Goal: Transaction & Acquisition: Download file/media

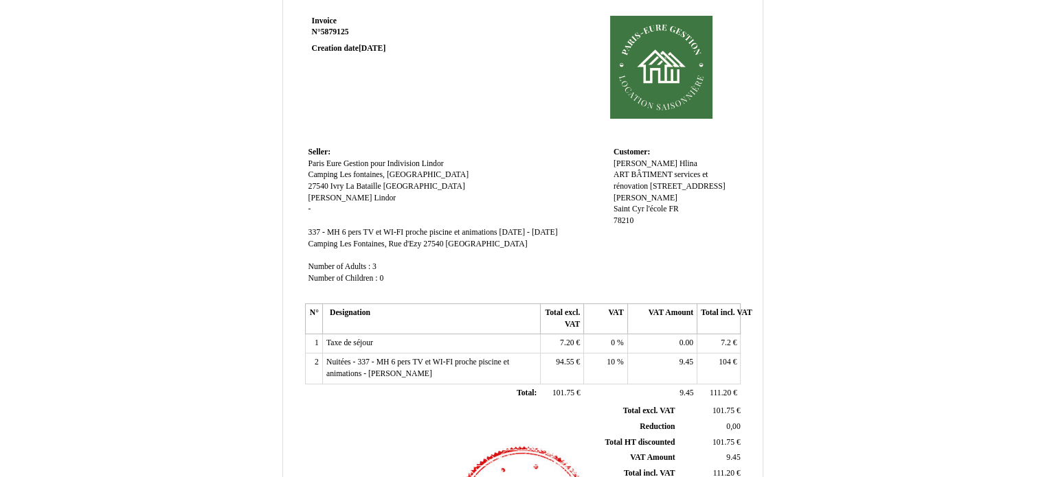
scroll to position [137, 0]
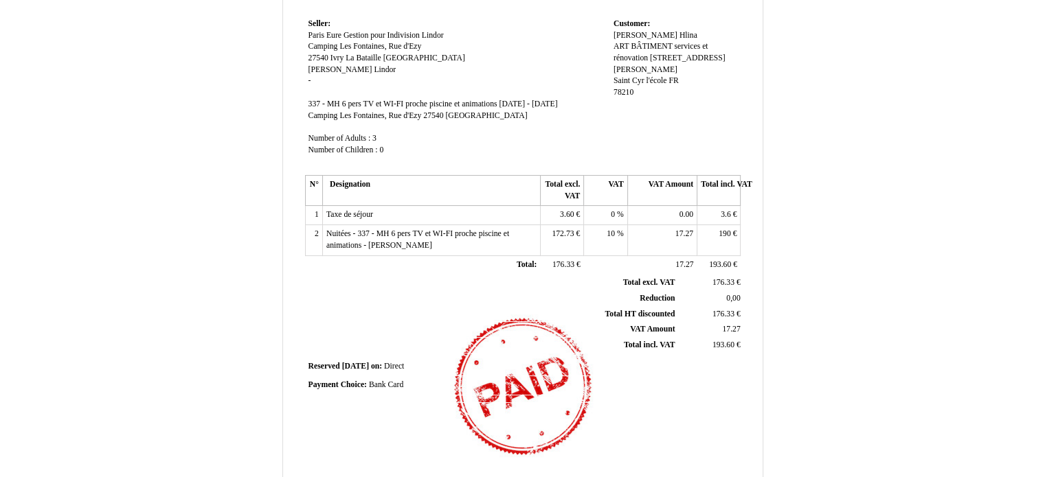
scroll to position [206, 0]
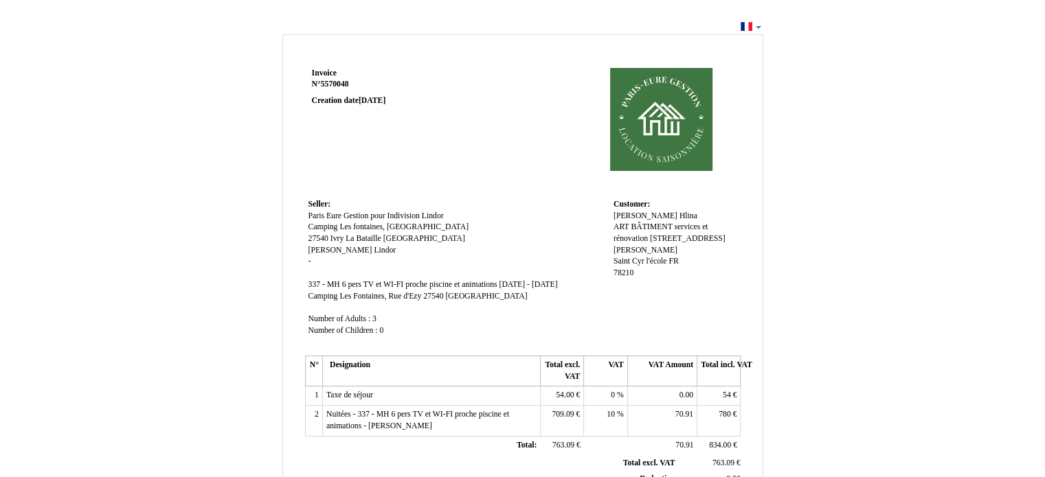
click at [938, 244] on div "Invoice Invoice N° 5570048 5570048 Creation date 18 April 2025 Seller: Seller: …" at bounding box center [522, 412] width 1045 height 790
drag, startPoint x: 593, startPoint y: 128, endPoint x: 944, endPoint y: 115, distance: 351.2
click at [944, 115] on div "Invoice Invoice N° 5570048 5570048 Creation date 18 April 2025 Seller: Seller: …" at bounding box center [522, 412] width 1045 height 790
click at [821, 244] on div "Invoice Invoice N° 5570048 5570048 Creation date 18 April 2025 Seller: Seller: …" at bounding box center [523, 419] width 804 height 776
click at [758, 27] on div "Invoice Invoice N° 5570048 5570048 Creation date 18 April 2025 Seller: Seller: …" at bounding box center [522, 412] width 1045 height 790
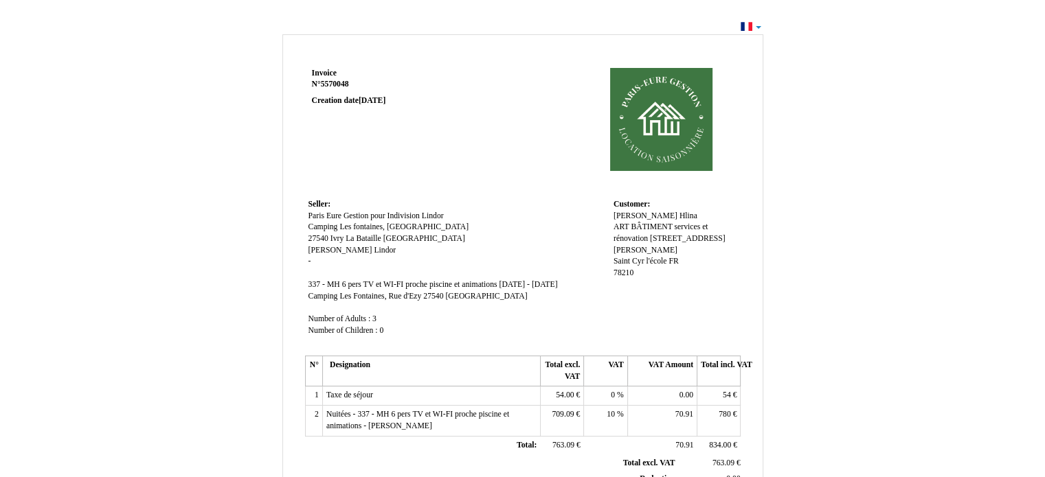
drag, startPoint x: 997, startPoint y: 1, endPoint x: 527, endPoint y: 172, distance: 499.9
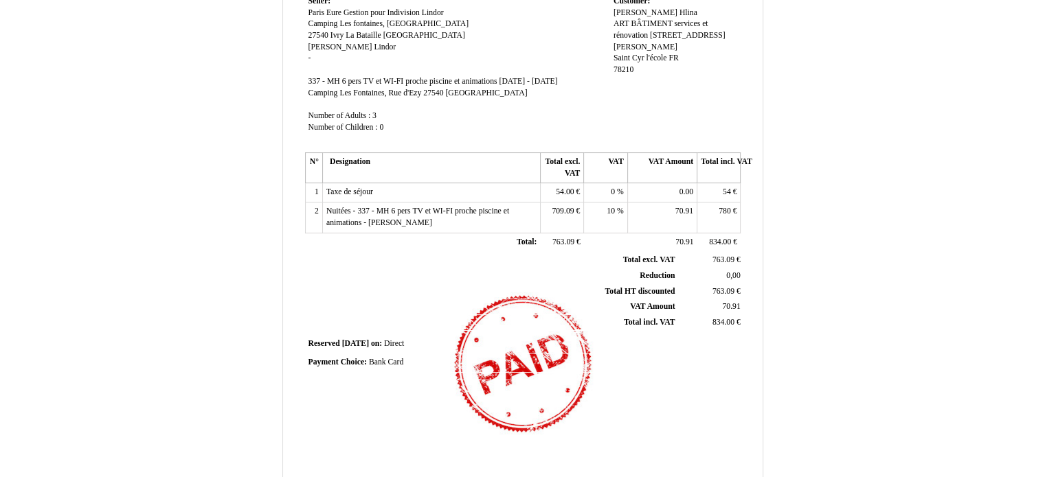
scroll to position [206, 0]
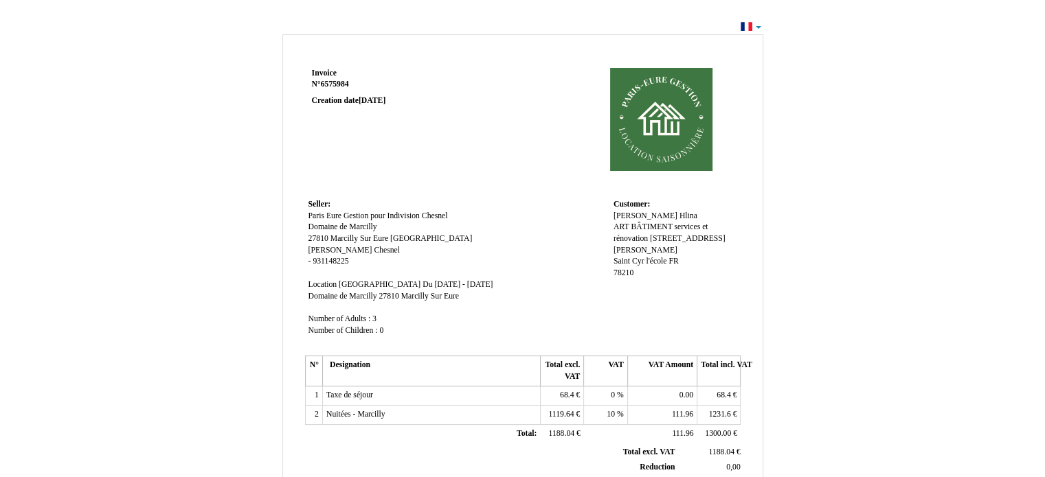
drag, startPoint x: 532, startPoint y: 162, endPoint x: 814, endPoint y: 201, distance: 285.0
click at [814, 201] on div "Invoice Invoice N° 6575984 6575984 Creation date 26 August 2025 Seller: Seller:…" at bounding box center [523, 419] width 804 height 776
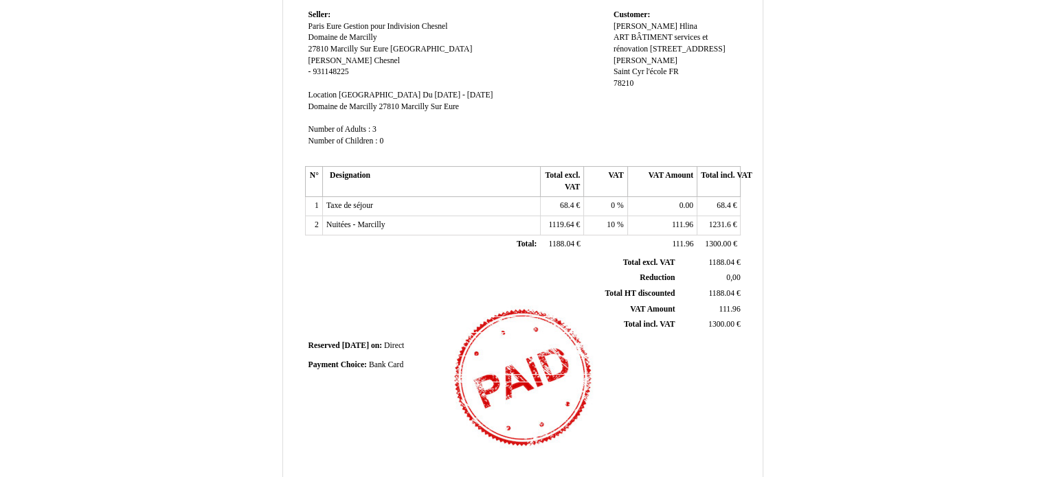
scroll to position [206, 0]
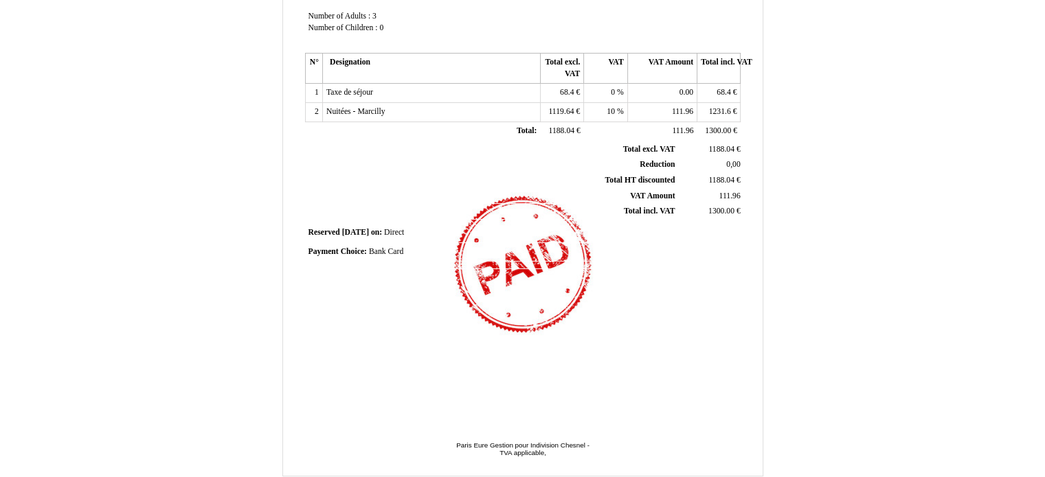
scroll to position [330, 0]
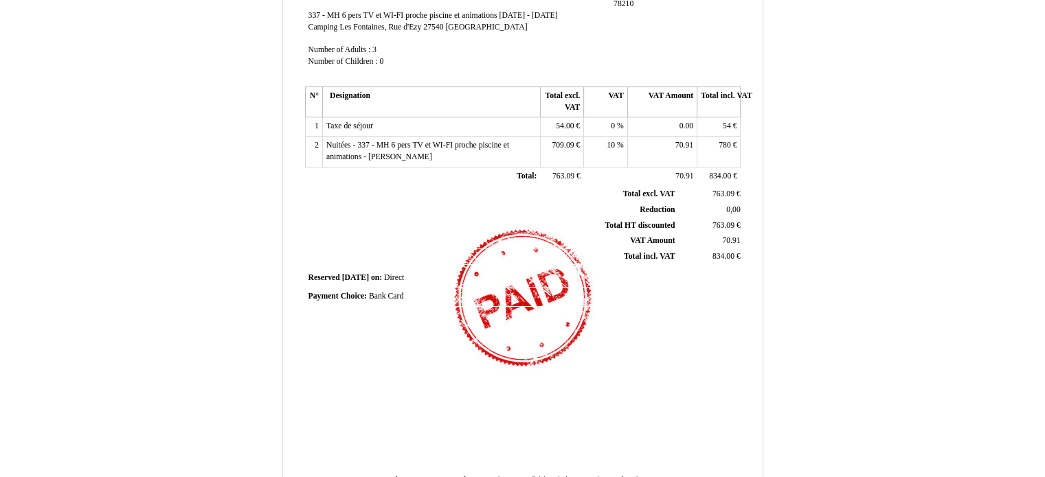
scroll to position [330, 0]
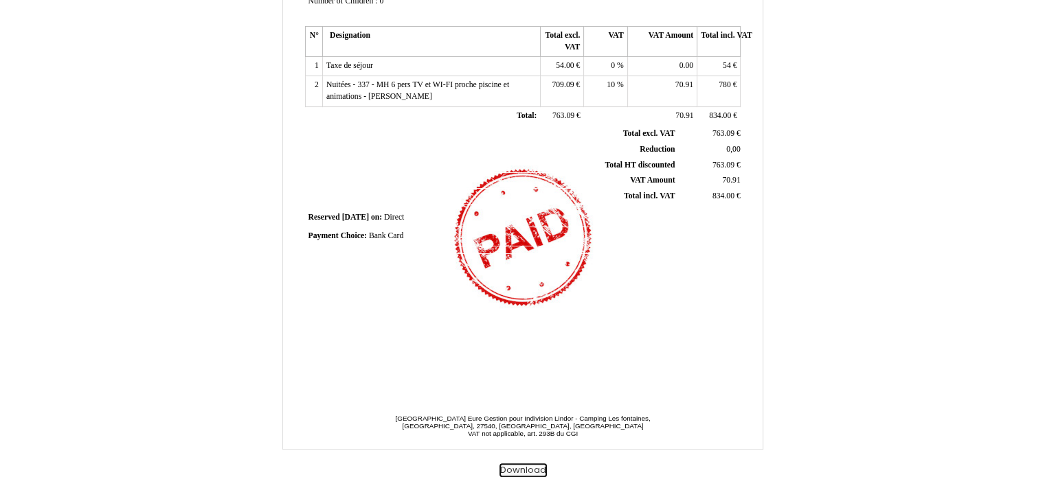
click at [525, 474] on button "Download" at bounding box center [522, 471] width 47 height 14
drag, startPoint x: 525, startPoint y: 474, endPoint x: 516, endPoint y: 470, distance: 9.2
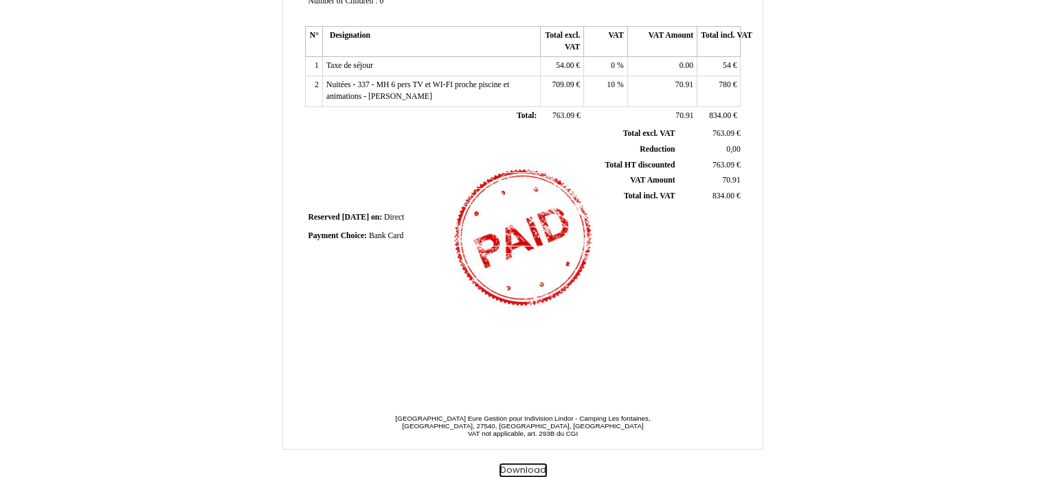
click at [516, 470] on button "Download" at bounding box center [522, 471] width 47 height 14
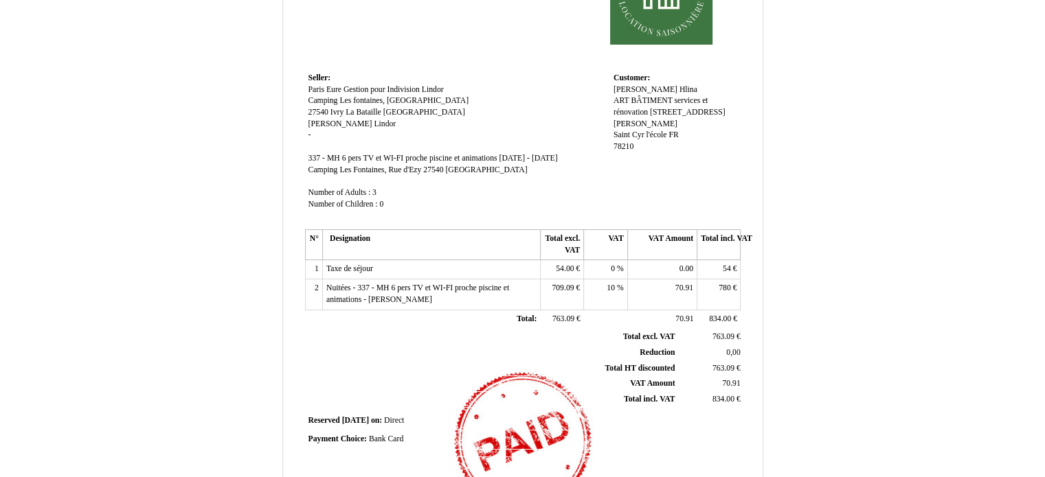
scroll to position [124, 0]
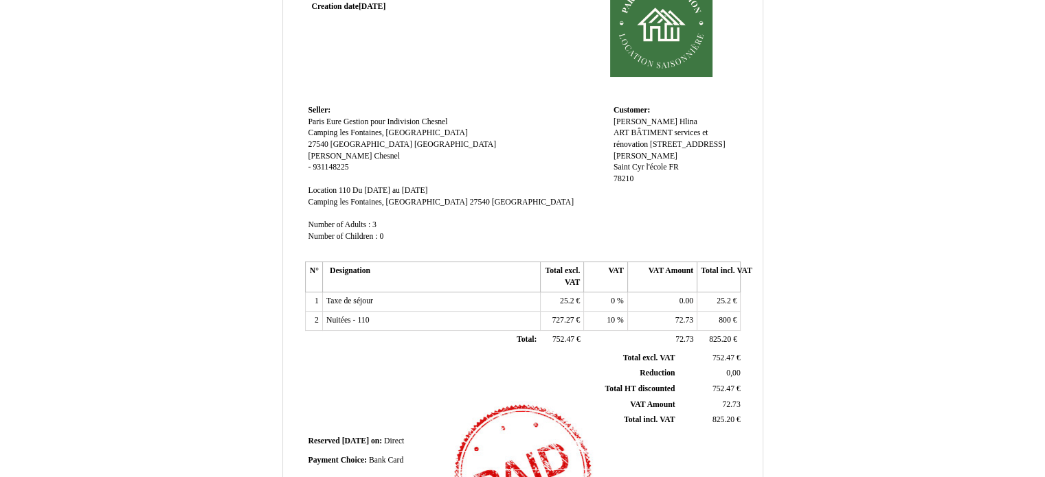
scroll to position [330, 0]
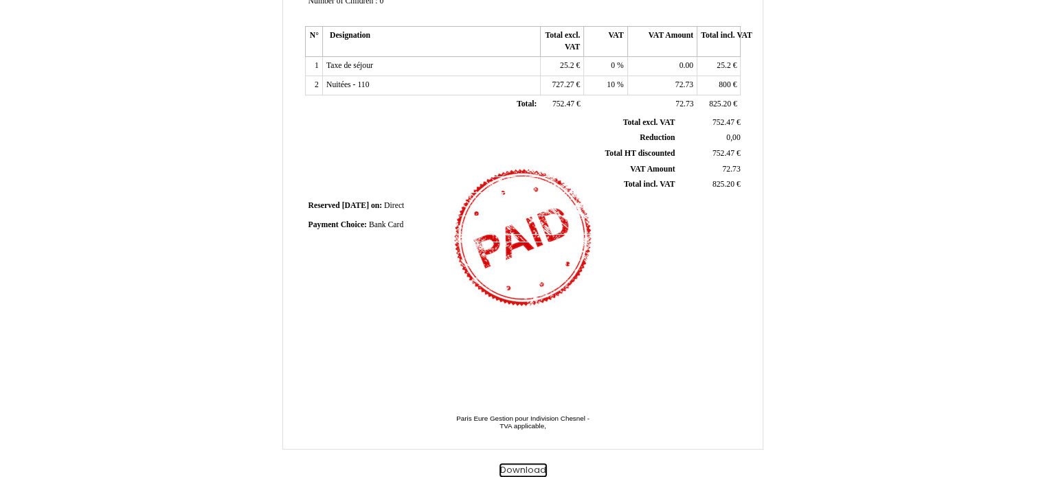
click at [524, 468] on button "Download" at bounding box center [522, 471] width 47 height 14
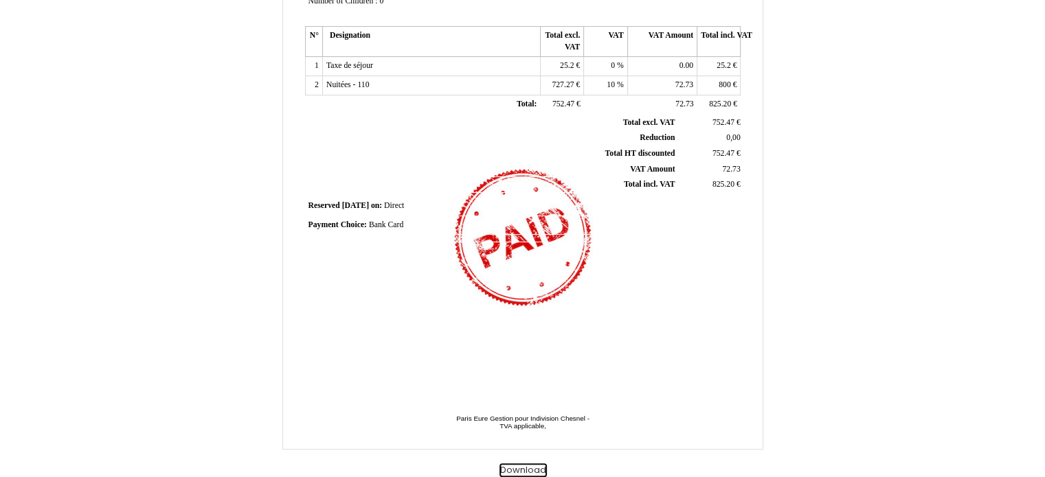
click at [524, 468] on button "Download" at bounding box center [522, 471] width 47 height 14
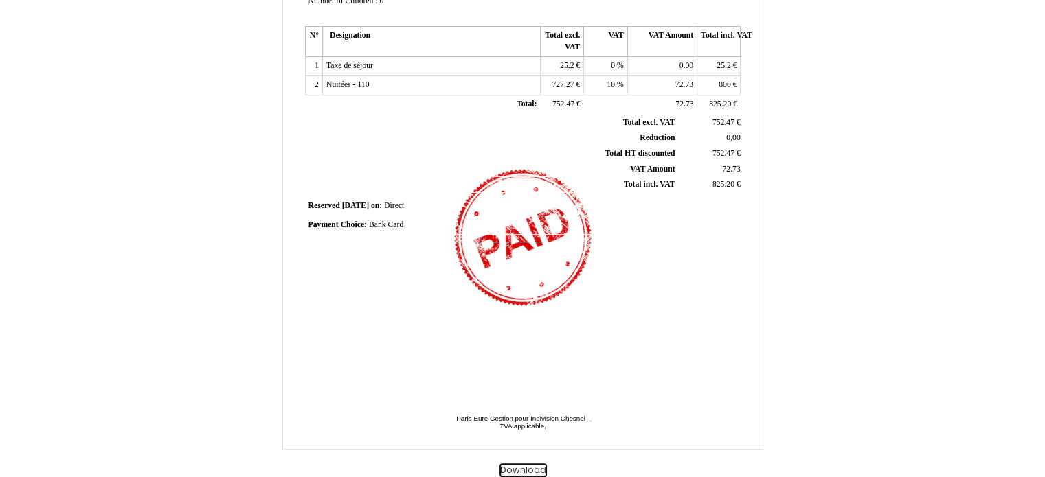
click at [524, 468] on button "Download" at bounding box center [522, 471] width 47 height 14
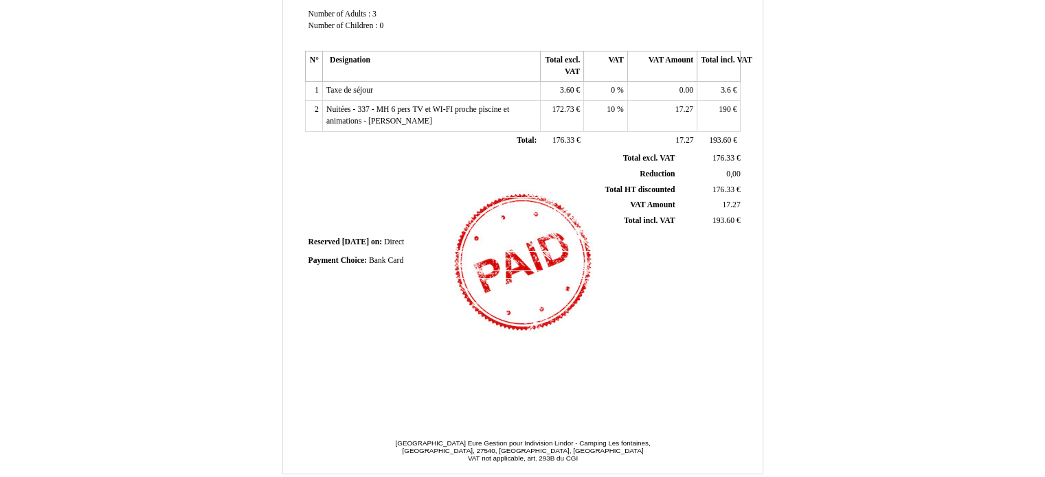
scroll to position [330, 0]
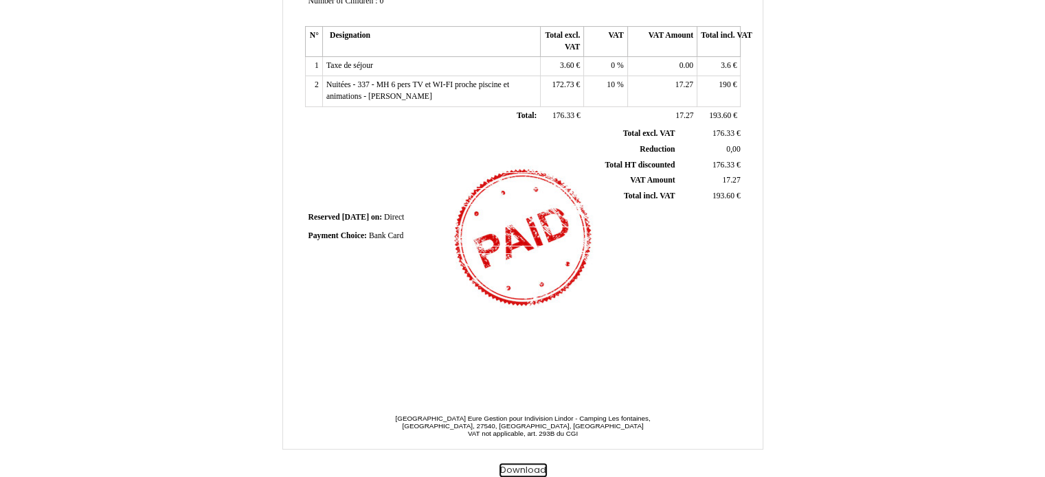
click at [529, 470] on button "Download" at bounding box center [522, 471] width 47 height 14
click at [832, 377] on div "Invoice Invoice N° 5855630 5855630 Creation date 27 May 2025 Seller: Seller: Pa…" at bounding box center [523, 89] width 804 height 776
click at [530, 471] on button "Download" at bounding box center [522, 471] width 47 height 14
click at [522, 470] on button "Download" at bounding box center [522, 471] width 47 height 14
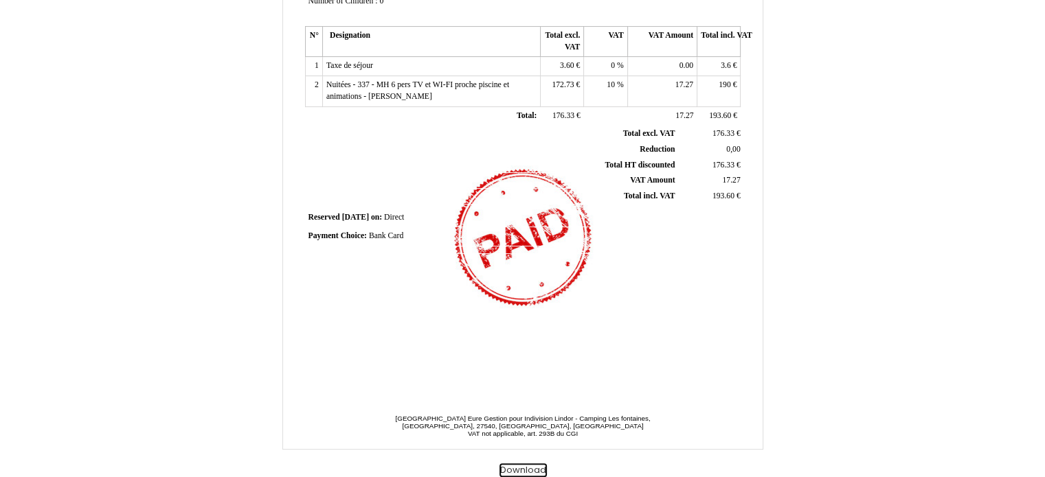
click at [522, 470] on button "Download" at bounding box center [522, 471] width 47 height 14
click at [696, 334] on div "Invoice Invoice N° 5855630 5855630 Creation date 27 May 2025 Seller: Seller: Pa…" at bounding box center [522, 59] width 440 height 649
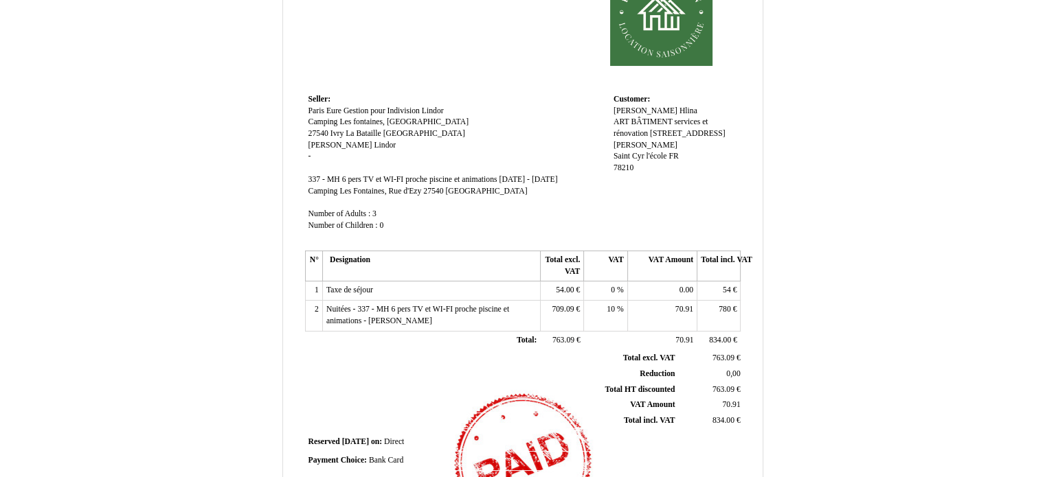
scroll to position [330, 0]
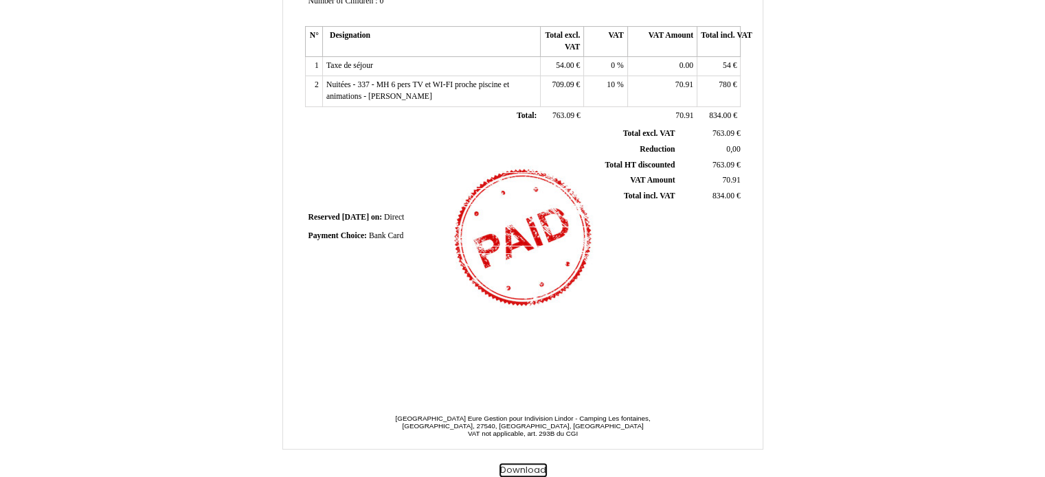
click at [525, 467] on button "Download" at bounding box center [522, 471] width 47 height 14
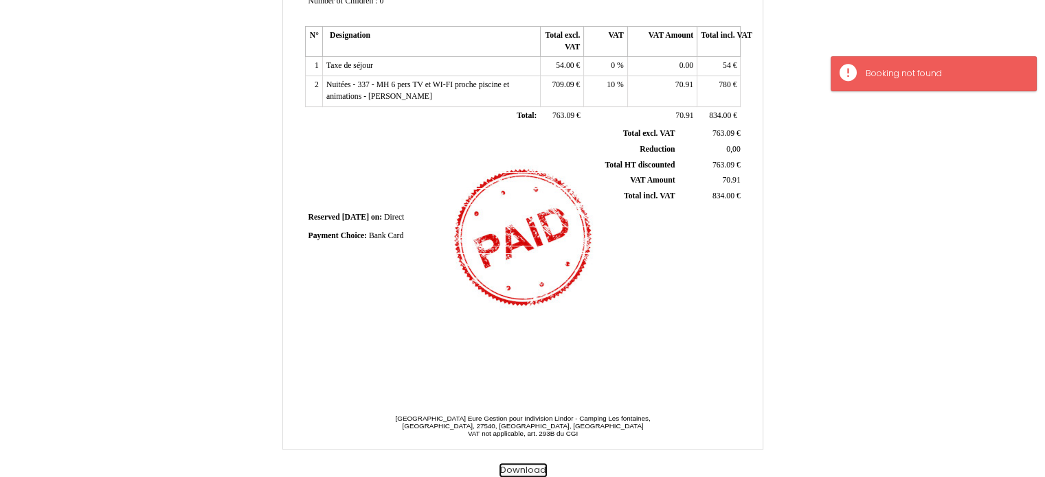
click at [526, 466] on button "Download" at bounding box center [522, 471] width 47 height 14
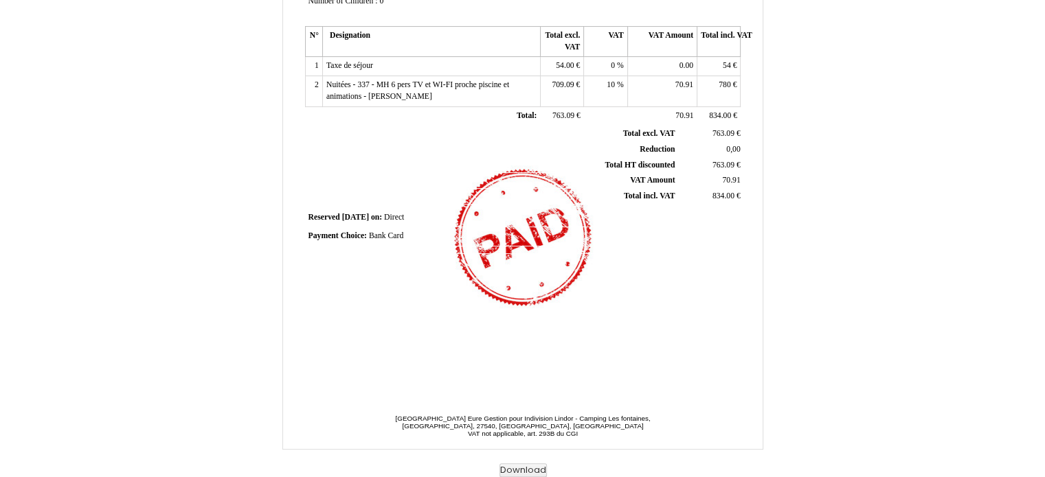
click at [598, 348] on div "Invoice Invoice N° 5570048 5570048 Creation date [DATE] Seller: Seller: [GEOGRA…" at bounding box center [522, 59] width 440 height 649
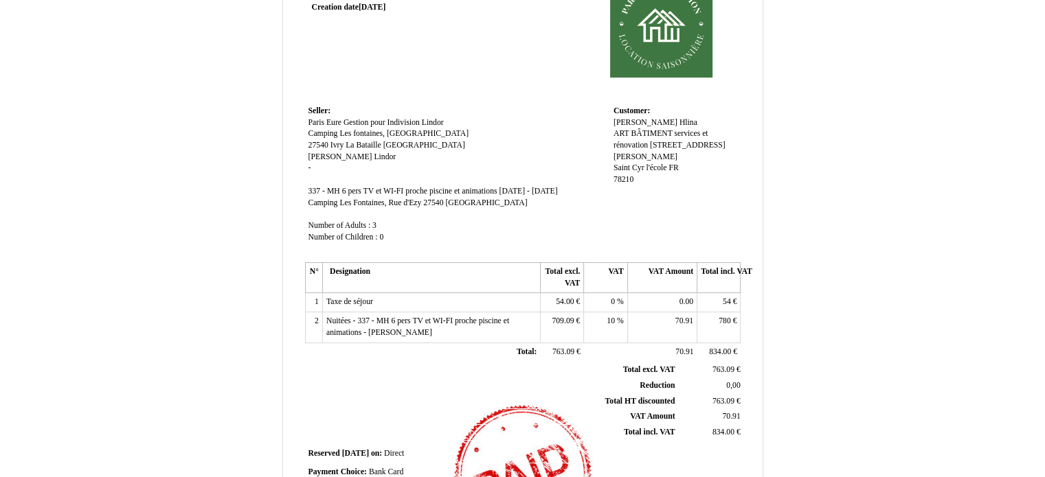
scroll to position [206, 0]
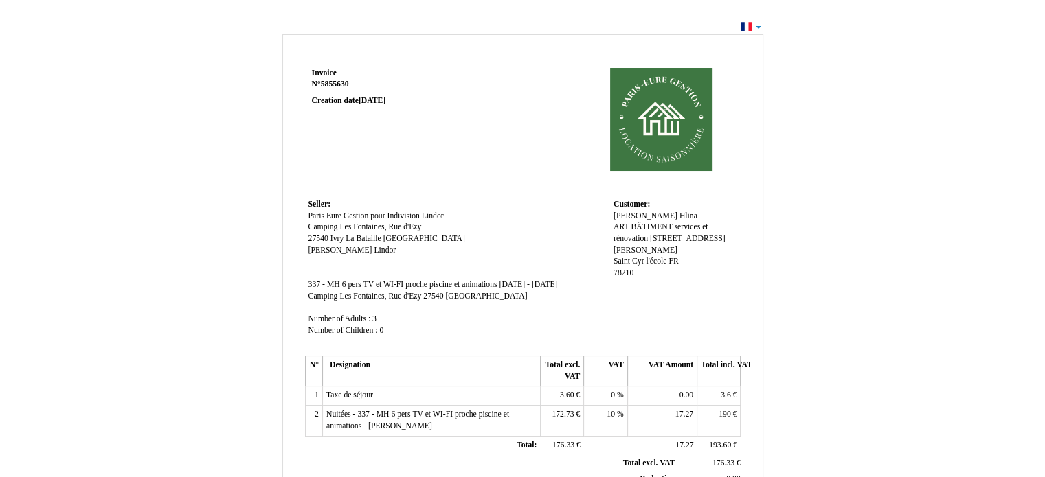
scroll to position [137, 0]
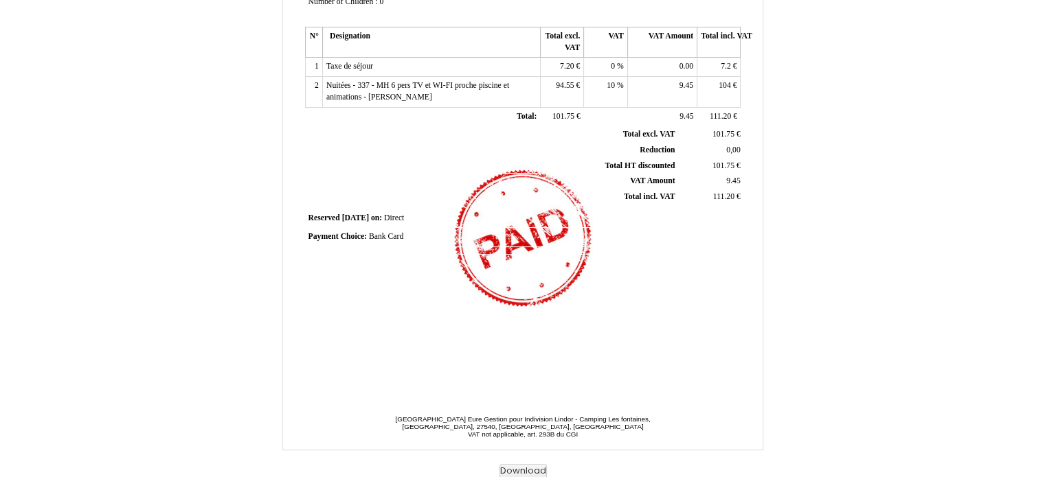
scroll to position [330, 0]
click at [514, 469] on button "Download" at bounding box center [522, 471] width 47 height 14
